Goal: Task Accomplishment & Management: Manage account settings

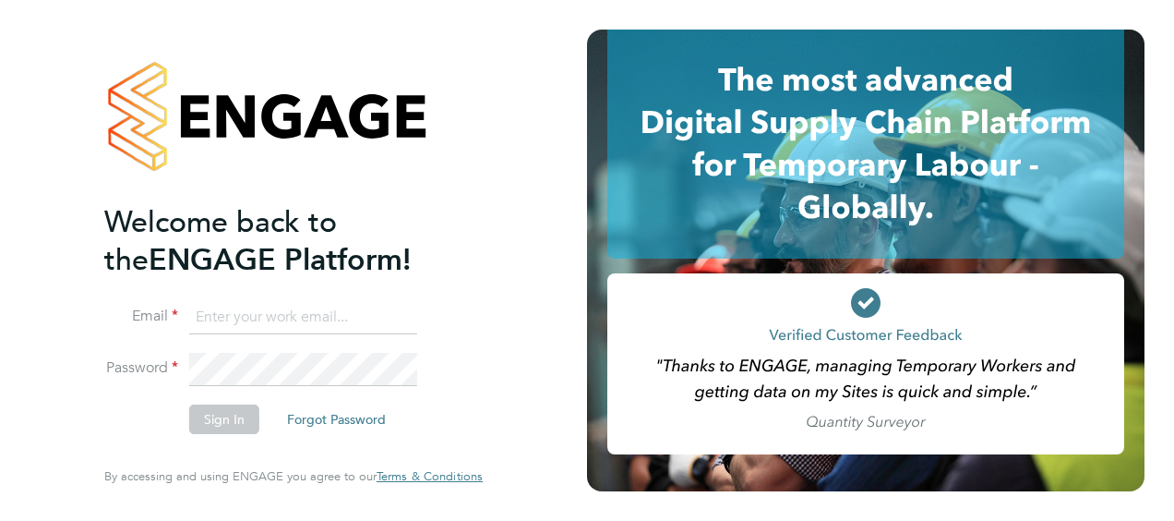
drag, startPoint x: 251, startPoint y: 316, endPoint x: 251, endPoint y: 290, distance: 25.9
click at [251, 310] on input at bounding box center [303, 317] width 228 height 33
type input "[PERSON_NAME][EMAIL_ADDRESS][PERSON_NAME][PERSON_NAME][DOMAIN_NAME]"
drag, startPoint x: 227, startPoint y: 418, endPoint x: 224, endPoint y: 404, distance: 14.1
click at [227, 418] on button "Sign In" at bounding box center [224, 419] width 70 height 30
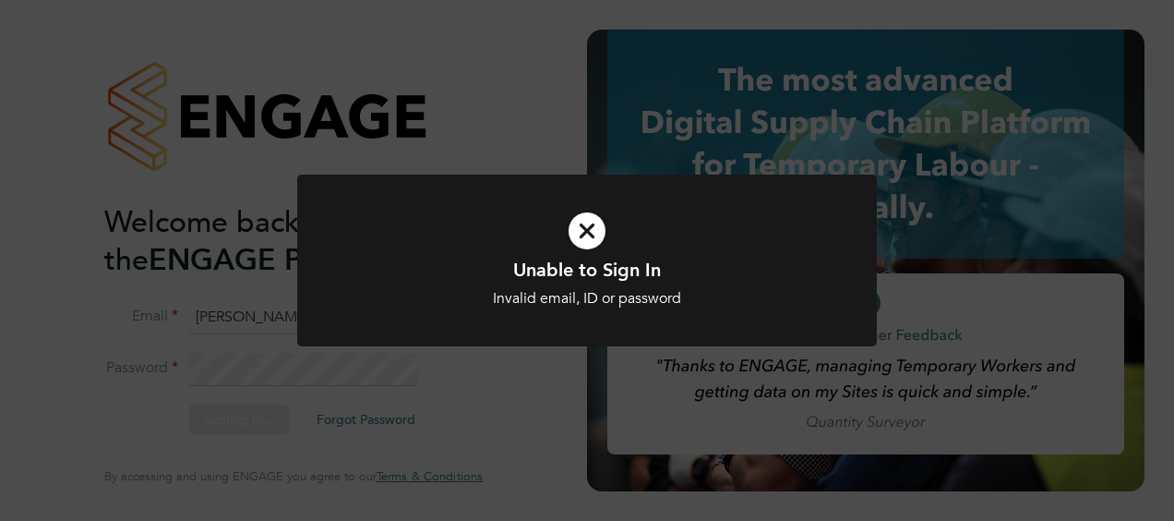
click at [584, 223] on icon at bounding box center [587, 231] width 480 height 72
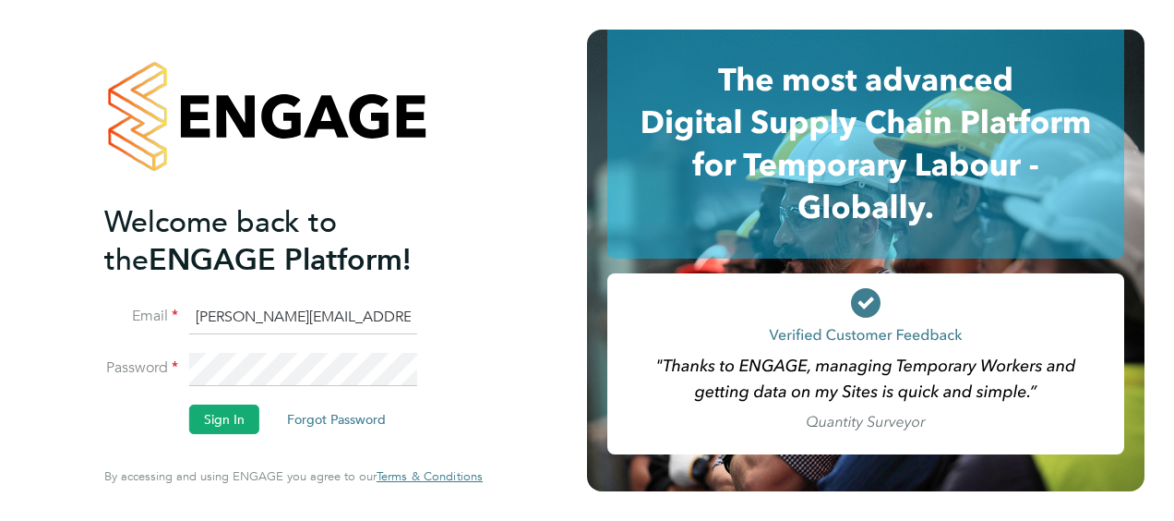
click at [0, 353] on html "Welcome back to the ENGAGE Platform! Email [PERSON_NAME][EMAIL_ADDRESS][PERSON_…" at bounding box center [587, 260] width 1174 height 521
drag, startPoint x: 216, startPoint y: 415, endPoint x: 253, endPoint y: 415, distance: 36.9
click at [216, 415] on button "Sign In" at bounding box center [224, 419] width 70 height 30
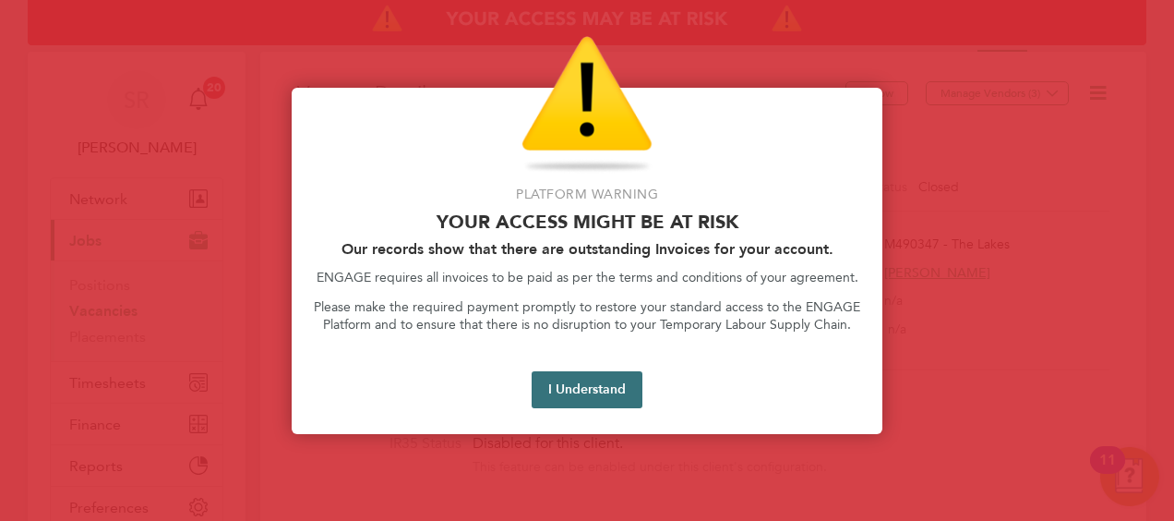
click at [572, 390] on button "I Understand" at bounding box center [587, 389] width 111 height 37
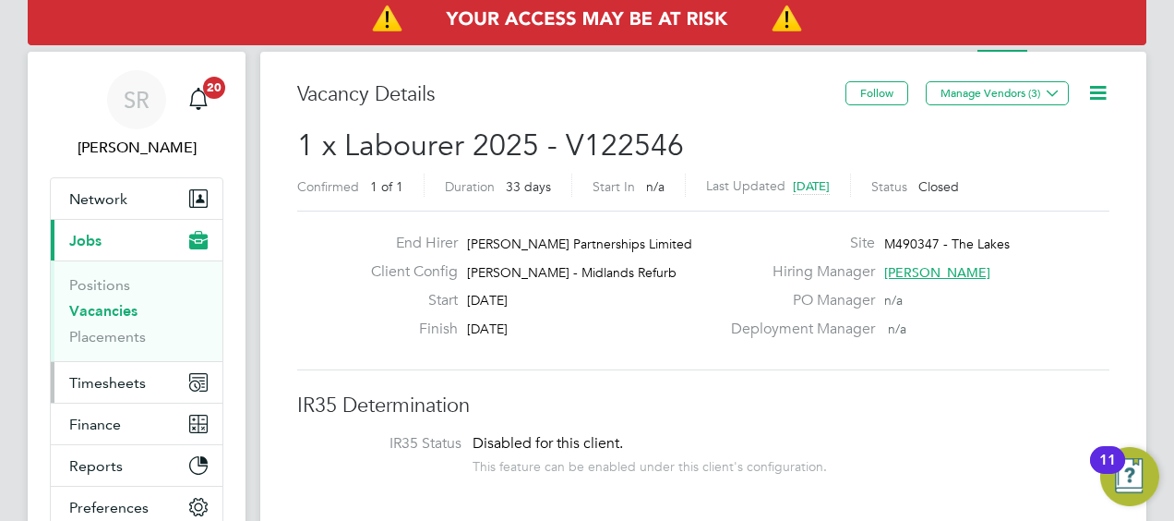
click at [123, 383] on span "Timesheets" at bounding box center [107, 383] width 77 height 18
click at [108, 388] on span "Timesheets" at bounding box center [107, 383] width 77 height 18
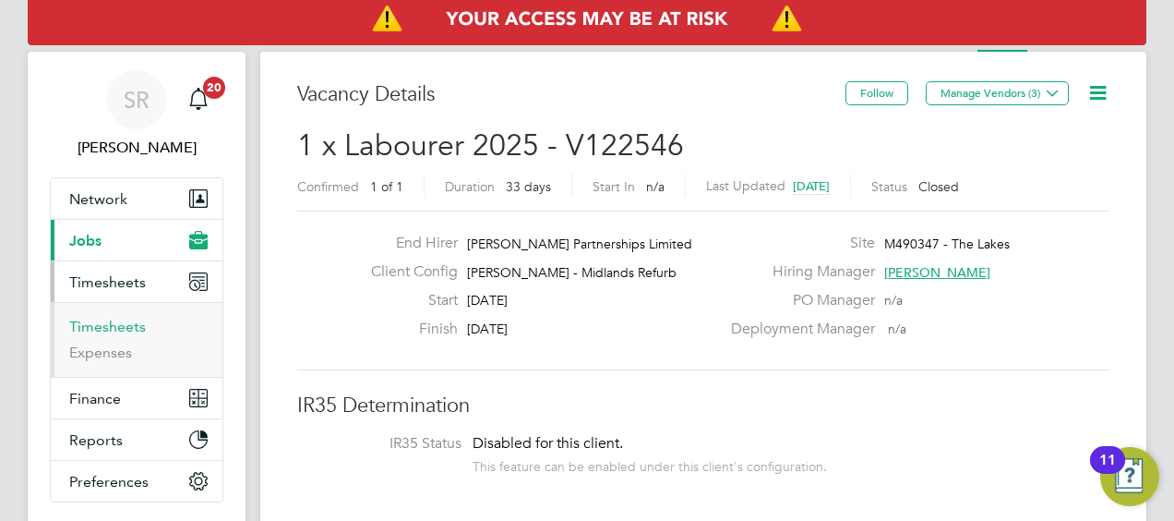
click at [102, 329] on link "Timesheets" at bounding box center [107, 327] width 77 height 18
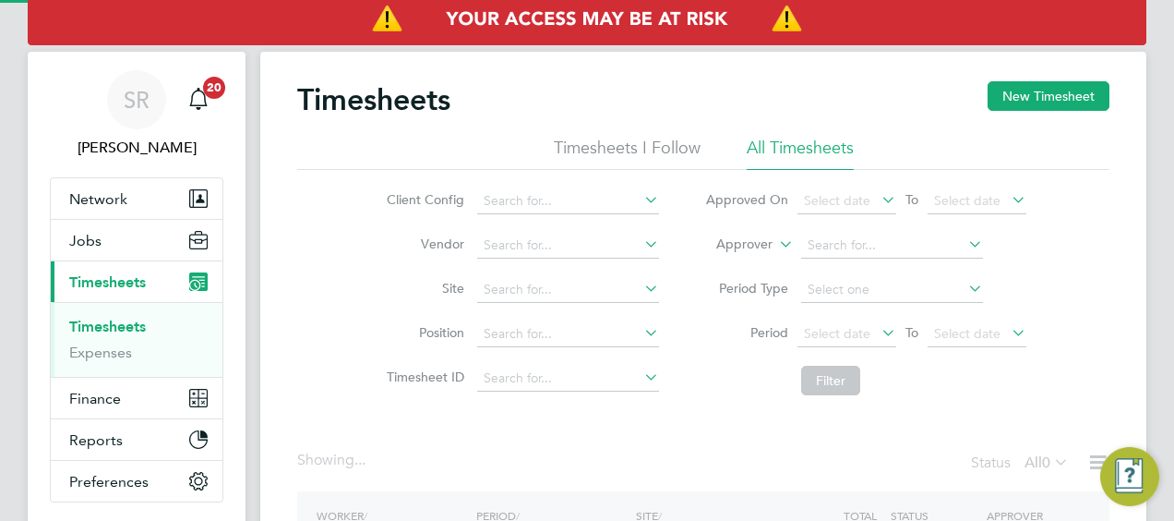
click at [762, 244] on label "Approver" at bounding box center [731, 244] width 83 height 18
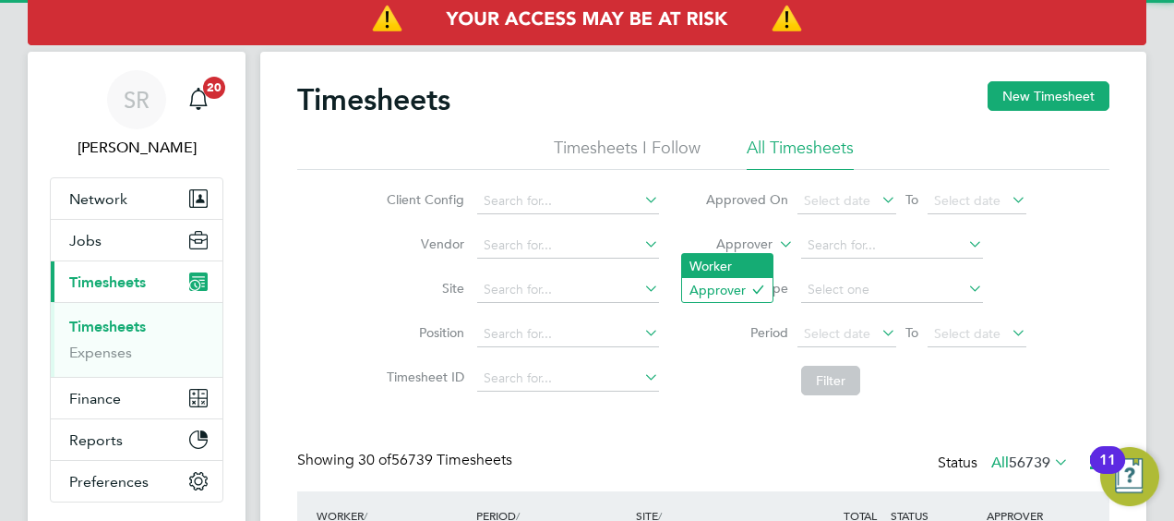
scroll to position [46, 160]
click at [741, 264] on li "Worker" at bounding box center [727, 266] width 90 height 24
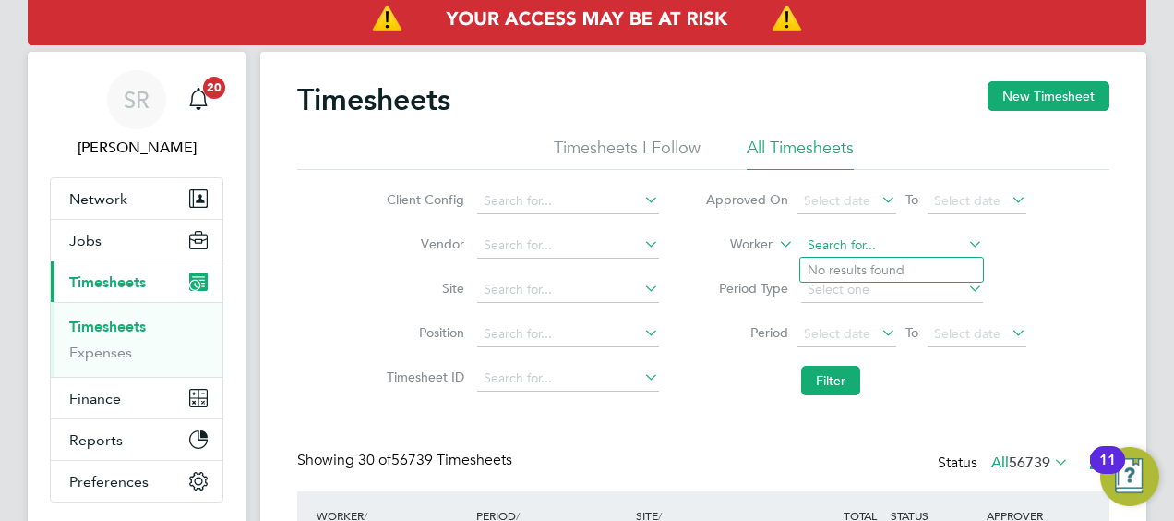
click at [840, 238] on input at bounding box center [892, 246] width 182 height 26
click at [919, 317] on b "M" at bounding box center [925, 321] width 12 height 16
type input "Wayne Millward"
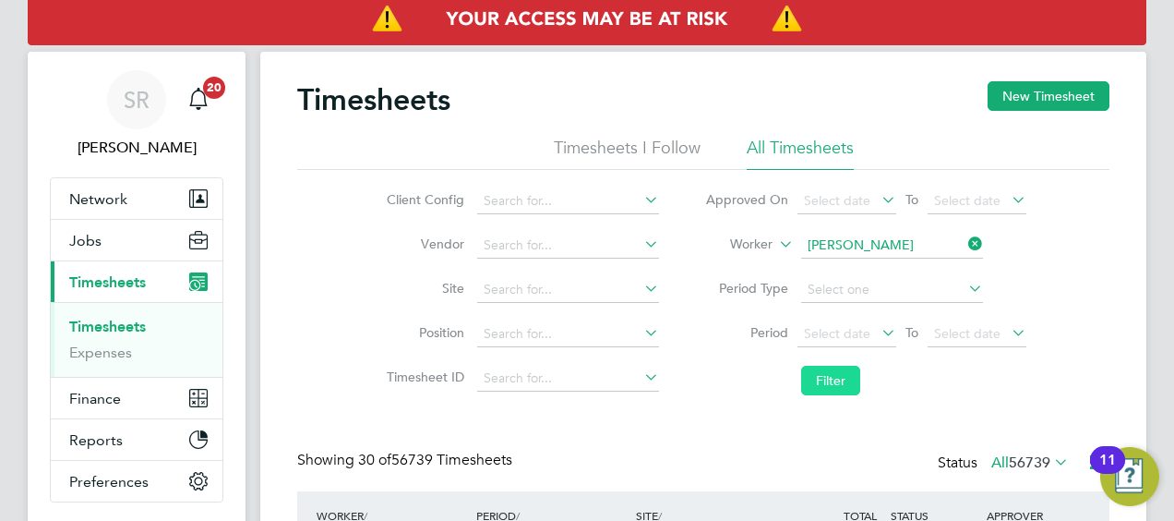
click at [835, 371] on button "Filter" at bounding box center [830, 381] width 59 height 30
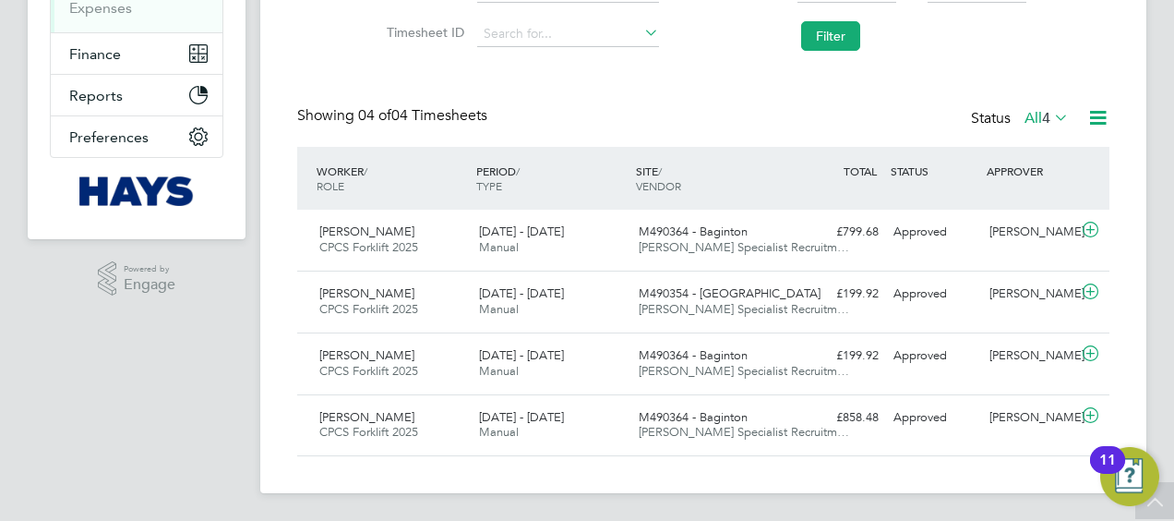
drag, startPoint x: 1047, startPoint y: 251, endPoint x: 289, endPoint y: 218, distance: 758.7
click at [289, 218] on div "Timesheets New Timesheet Timesheets I Follow All Timesheets Client Config Vendo…" at bounding box center [703, 100] width 886 height 786
click at [1087, 235] on icon at bounding box center [1090, 230] width 23 height 15
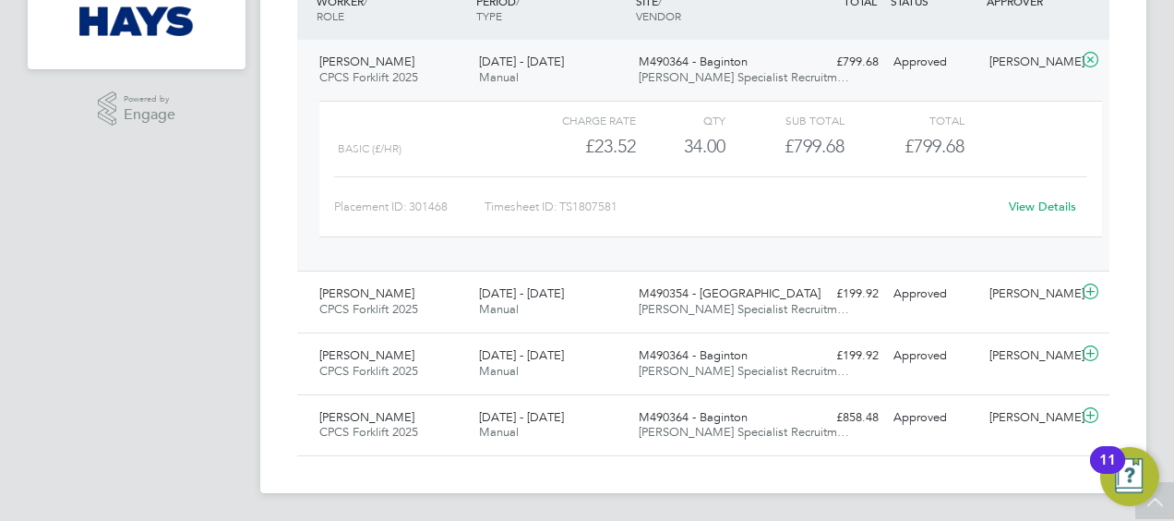
click at [1041, 204] on link "View Details" at bounding box center [1042, 207] width 67 height 16
click at [1098, 292] on icon at bounding box center [1090, 291] width 23 height 15
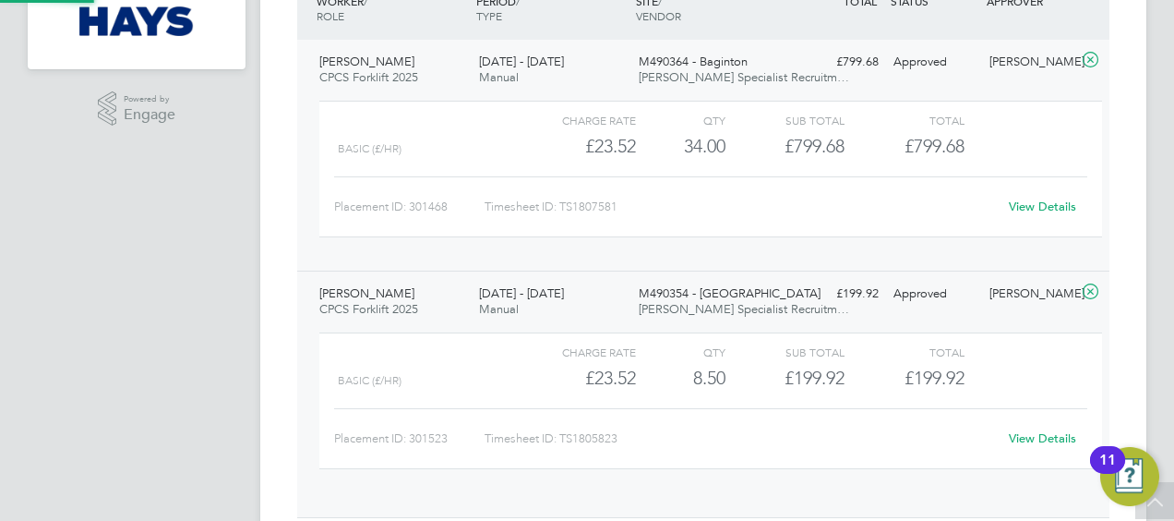
scroll to position [31, 180]
click at [1031, 431] on link "View Details" at bounding box center [1042, 438] width 67 height 16
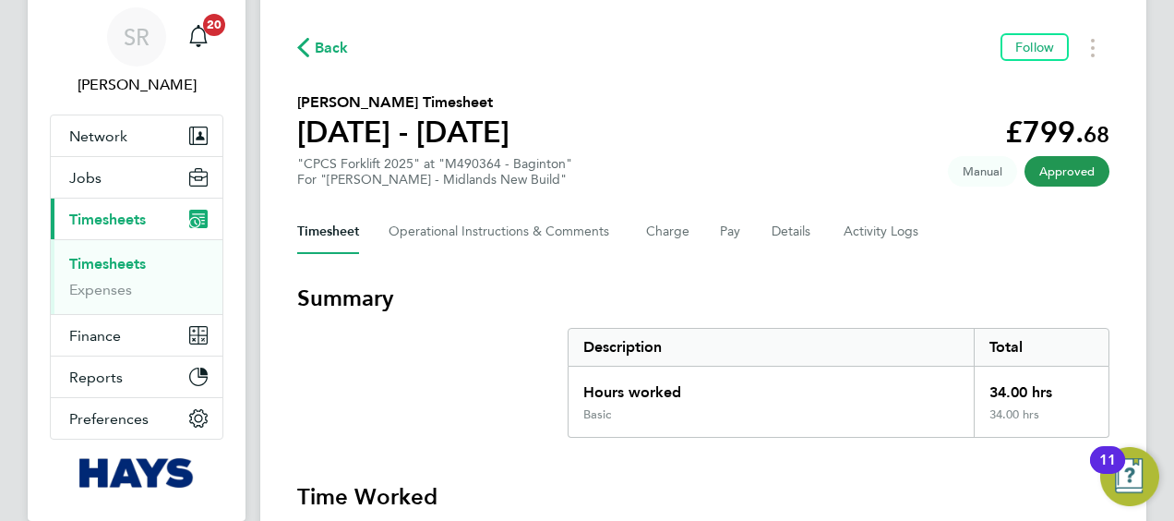
scroll to position [92, 0]
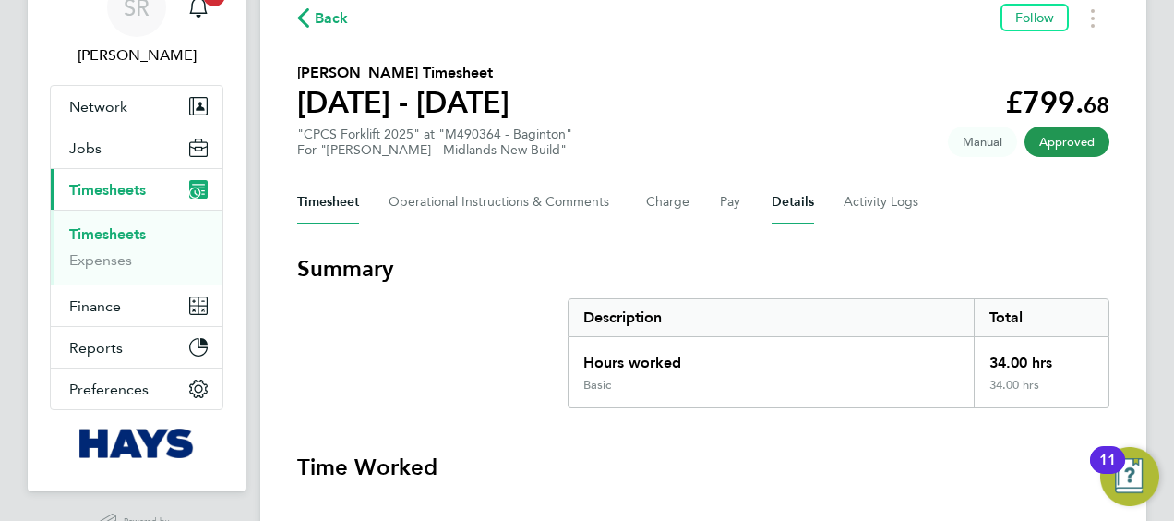
click at [783, 205] on button "Details" at bounding box center [793, 202] width 42 height 44
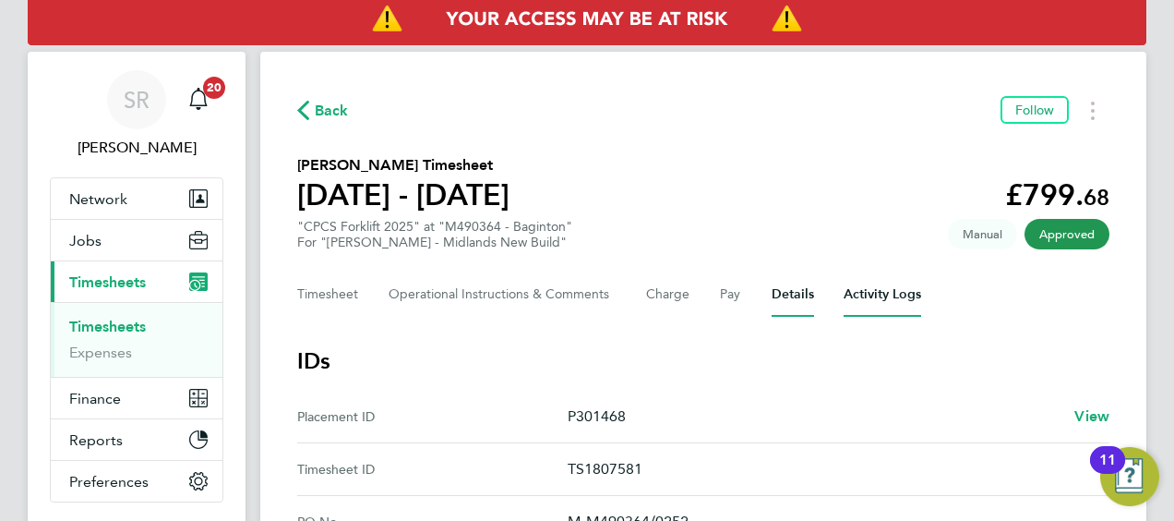
click at [881, 286] on Logs-tab "Activity Logs" at bounding box center [883, 294] width 78 height 44
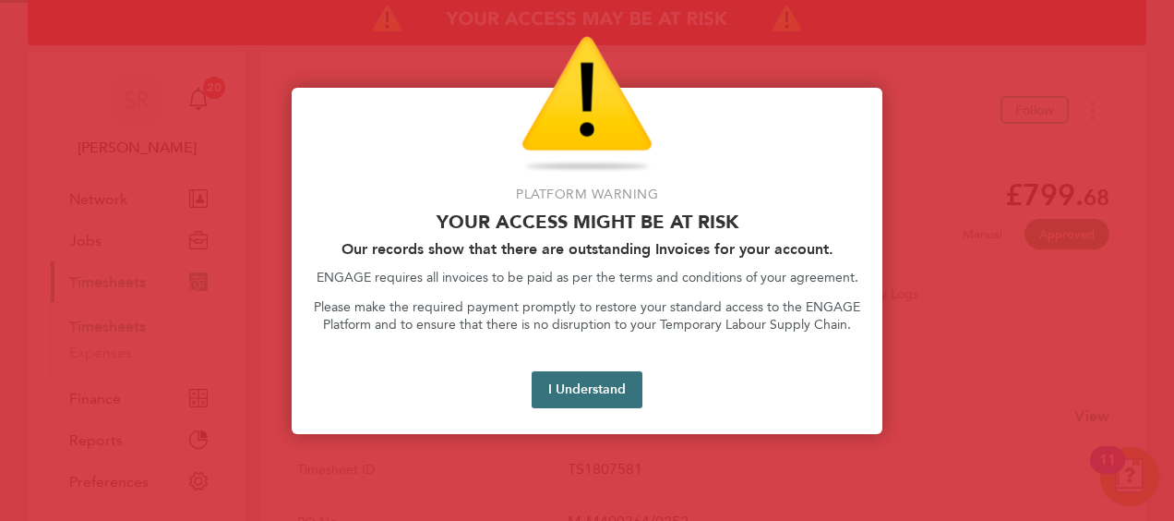
click at [594, 391] on button "I Understand" at bounding box center [587, 389] width 111 height 37
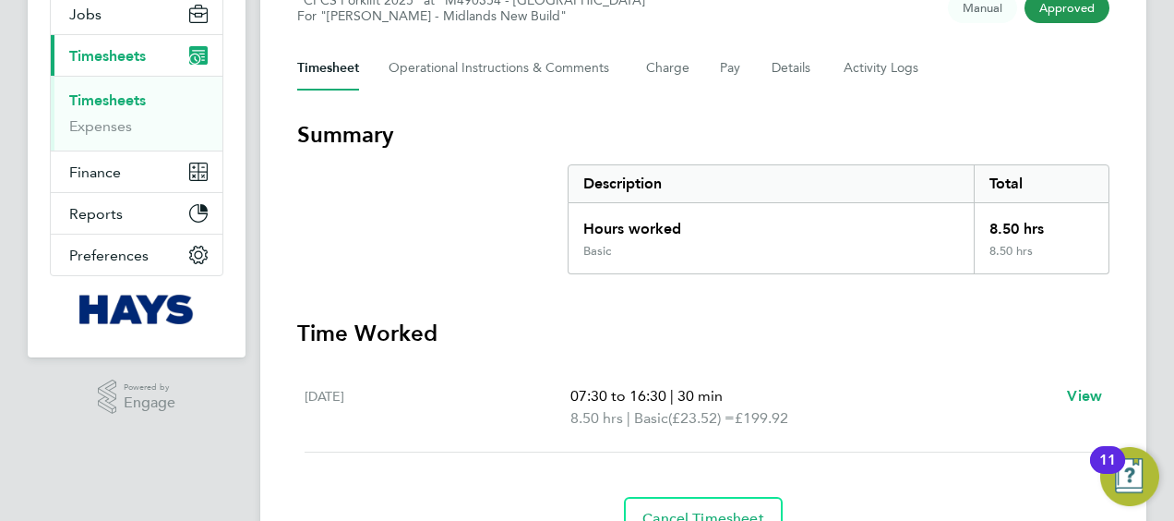
scroll to position [134, 0]
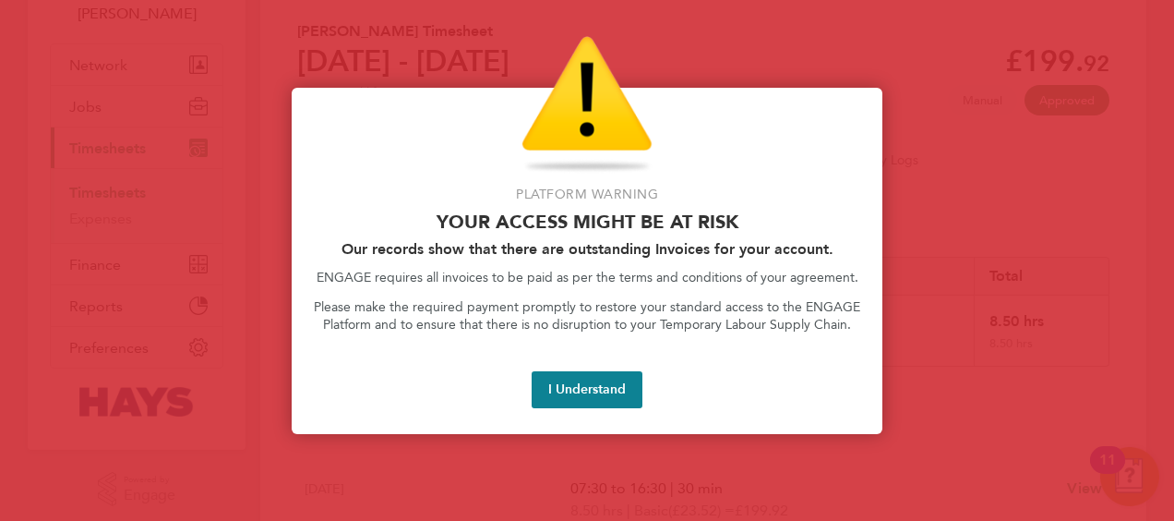
click at [933, 375] on div at bounding box center [587, 260] width 1174 height 521
click at [584, 381] on button "I Understand" at bounding box center [587, 389] width 111 height 37
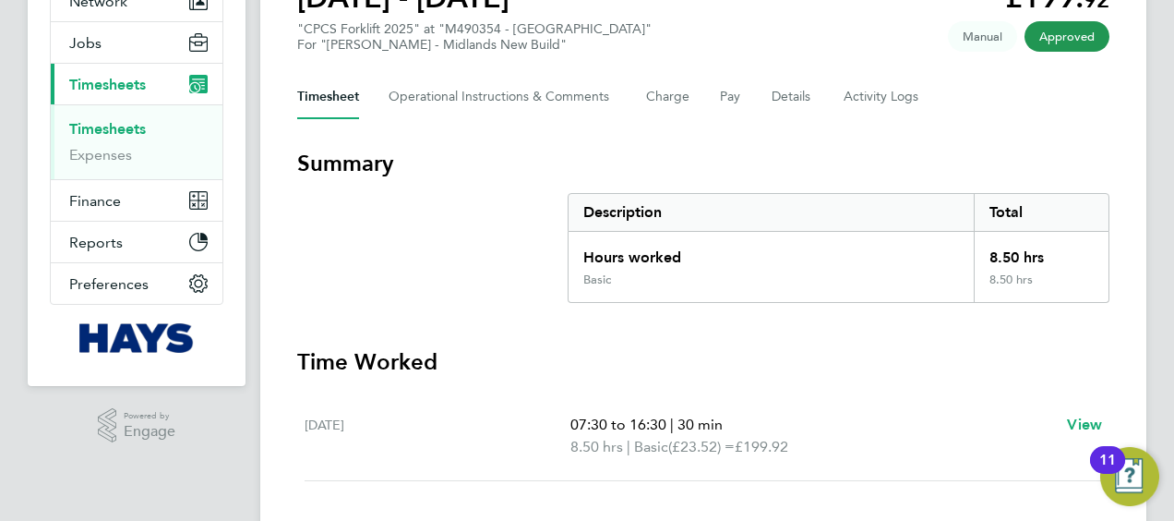
scroll to position [0, 0]
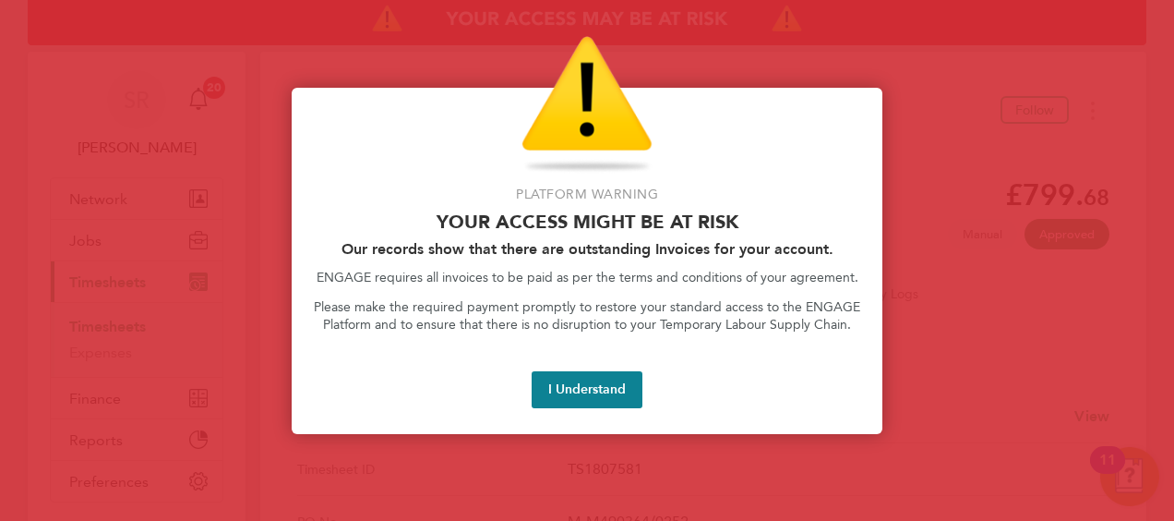
click at [569, 383] on button "I Understand" at bounding box center [587, 389] width 111 height 37
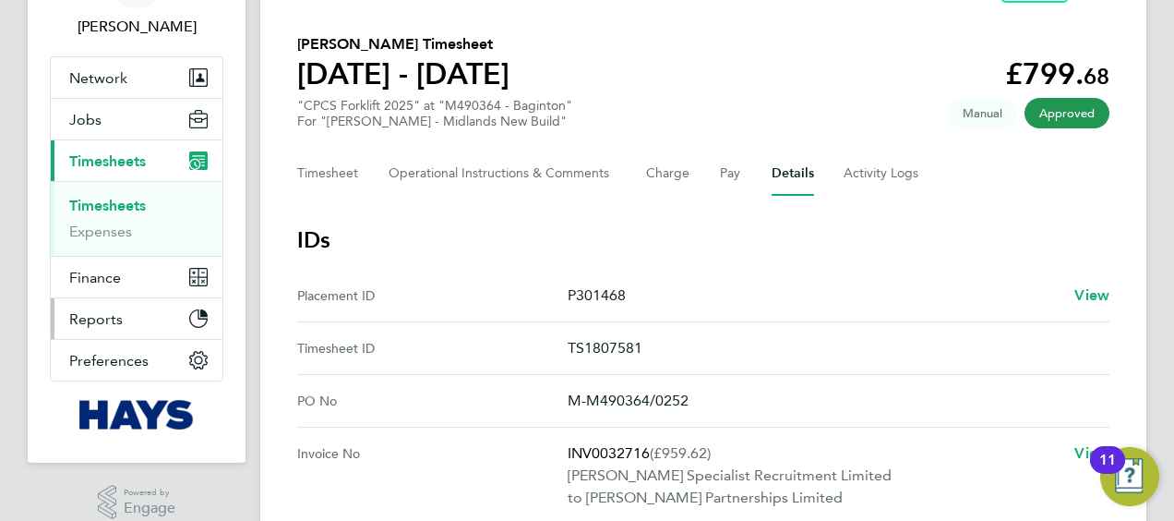
scroll to position [92, 0]
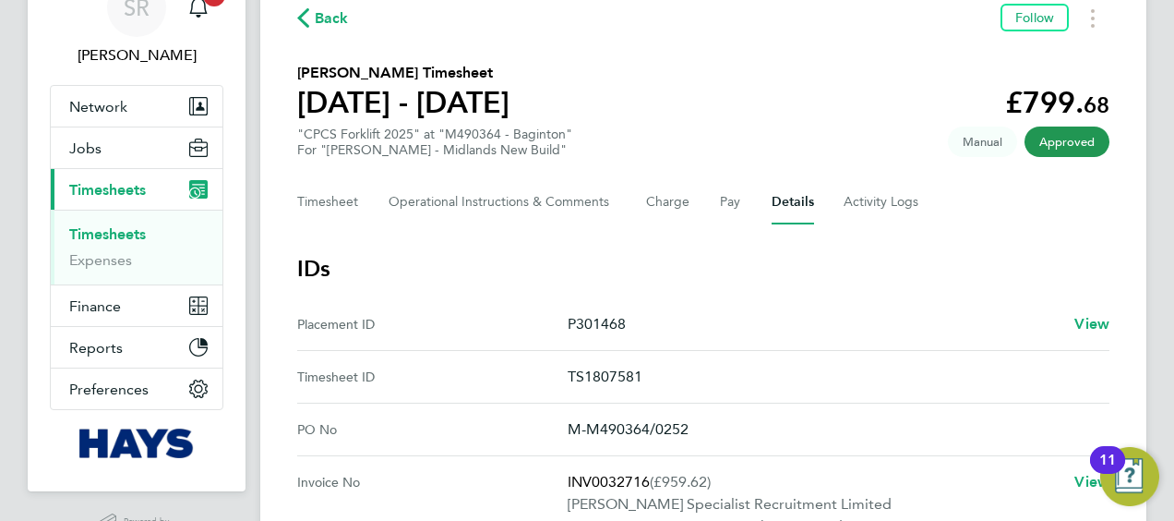
click at [135, 188] on span "Timesheets" at bounding box center [107, 190] width 77 height 18
click at [103, 235] on link "Timesheets" at bounding box center [107, 234] width 77 height 18
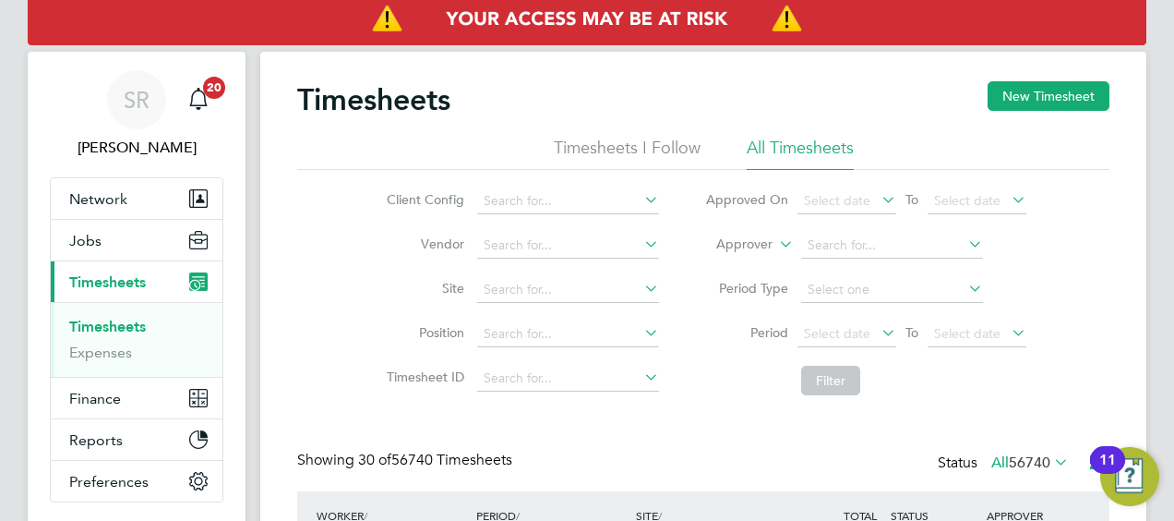
click at [776, 247] on icon at bounding box center [776, 239] width 0 height 17
click at [722, 271] on li "Worker" at bounding box center [727, 266] width 90 height 24
click at [857, 263] on li "Worker" at bounding box center [865, 245] width 367 height 44
